Goal: Information Seeking & Learning: Learn about a topic

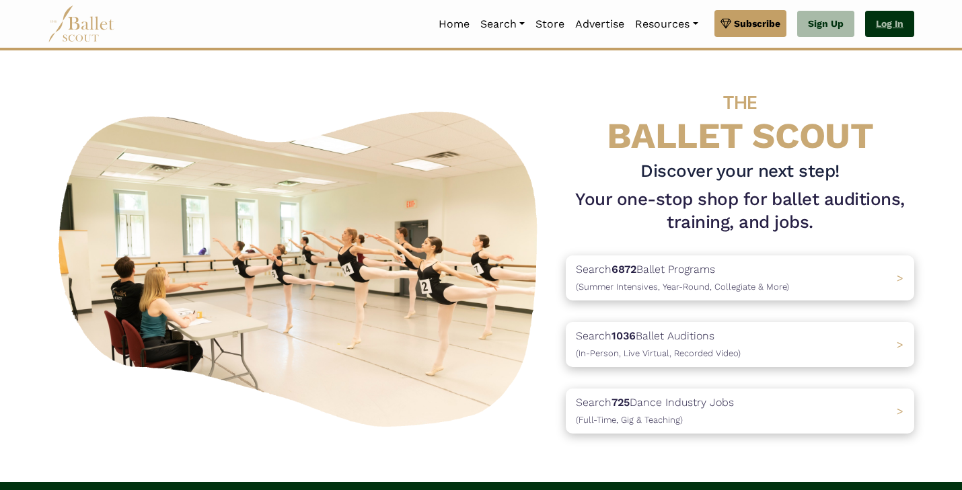
click at [893, 36] on link "Log In" at bounding box center [889, 24] width 49 height 27
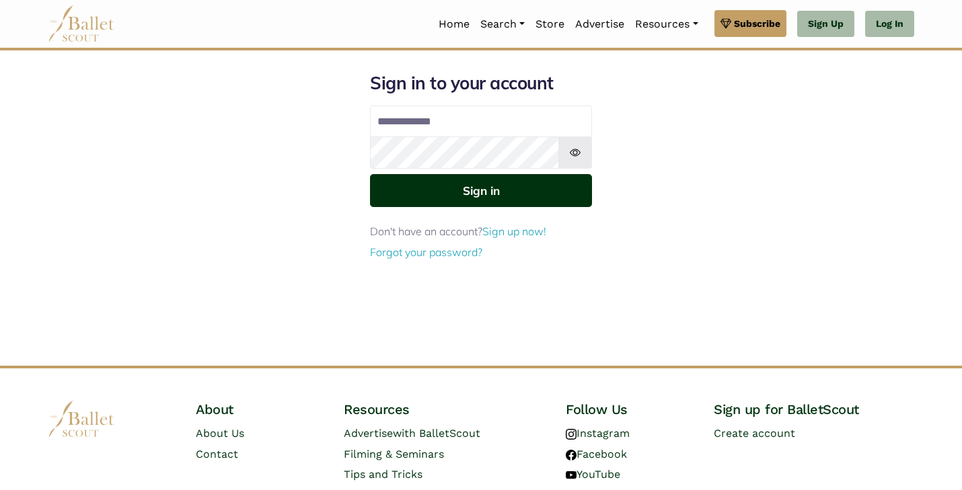
type input "**********"
click at [472, 192] on button "Sign in" at bounding box center [481, 190] width 222 height 33
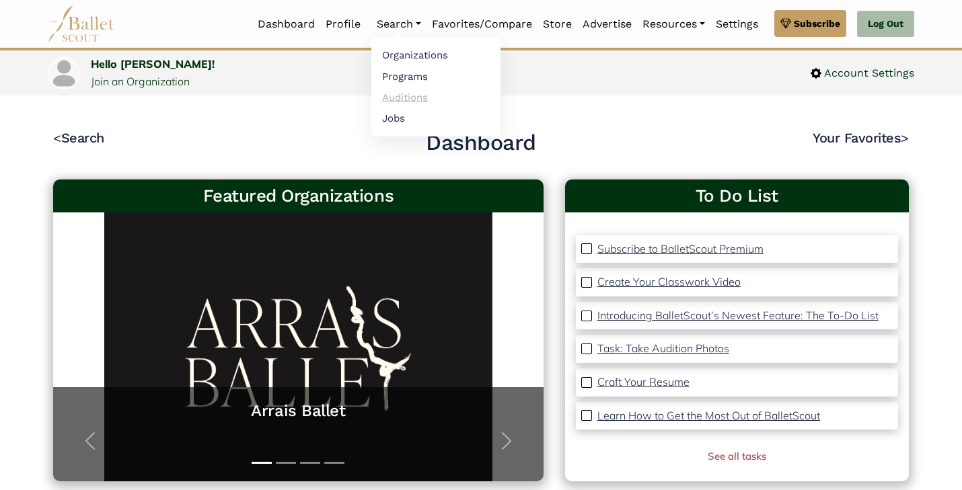
click at [396, 100] on link "Auditions" at bounding box center [435, 97] width 129 height 21
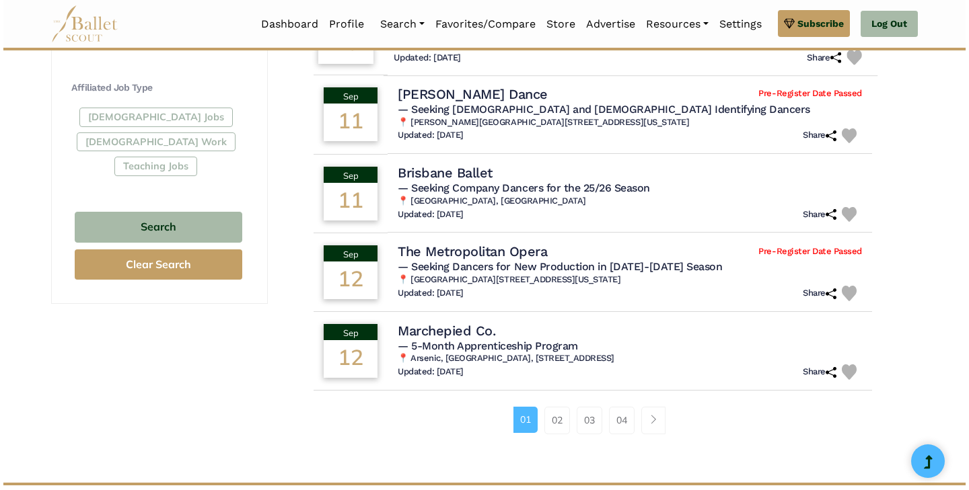
scroll to position [776, 0]
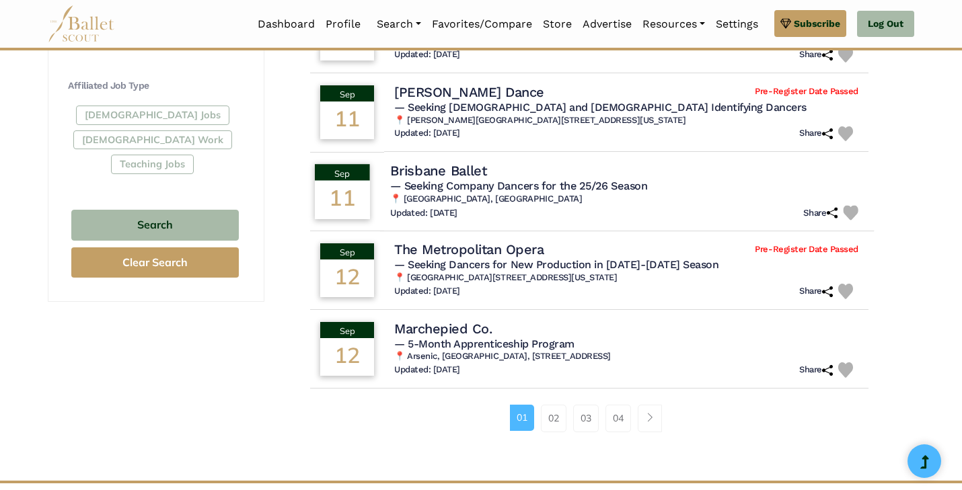
click at [466, 178] on h4 "Brisbane Ballet" at bounding box center [438, 170] width 97 height 18
